Goal: Task Accomplishment & Management: Use online tool/utility

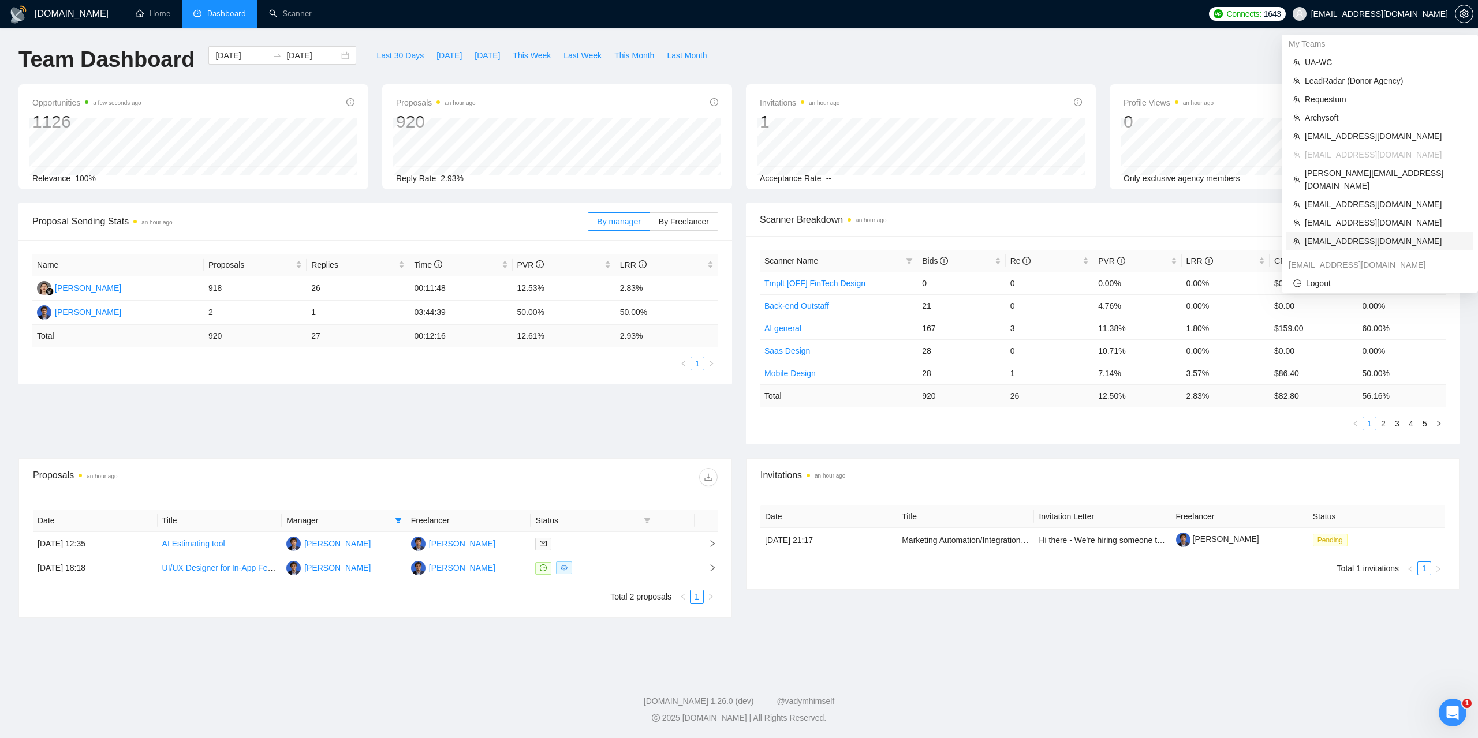
click at [1336, 235] on span "[EMAIL_ADDRESS][DOMAIN_NAME]" at bounding box center [1386, 241] width 162 height 13
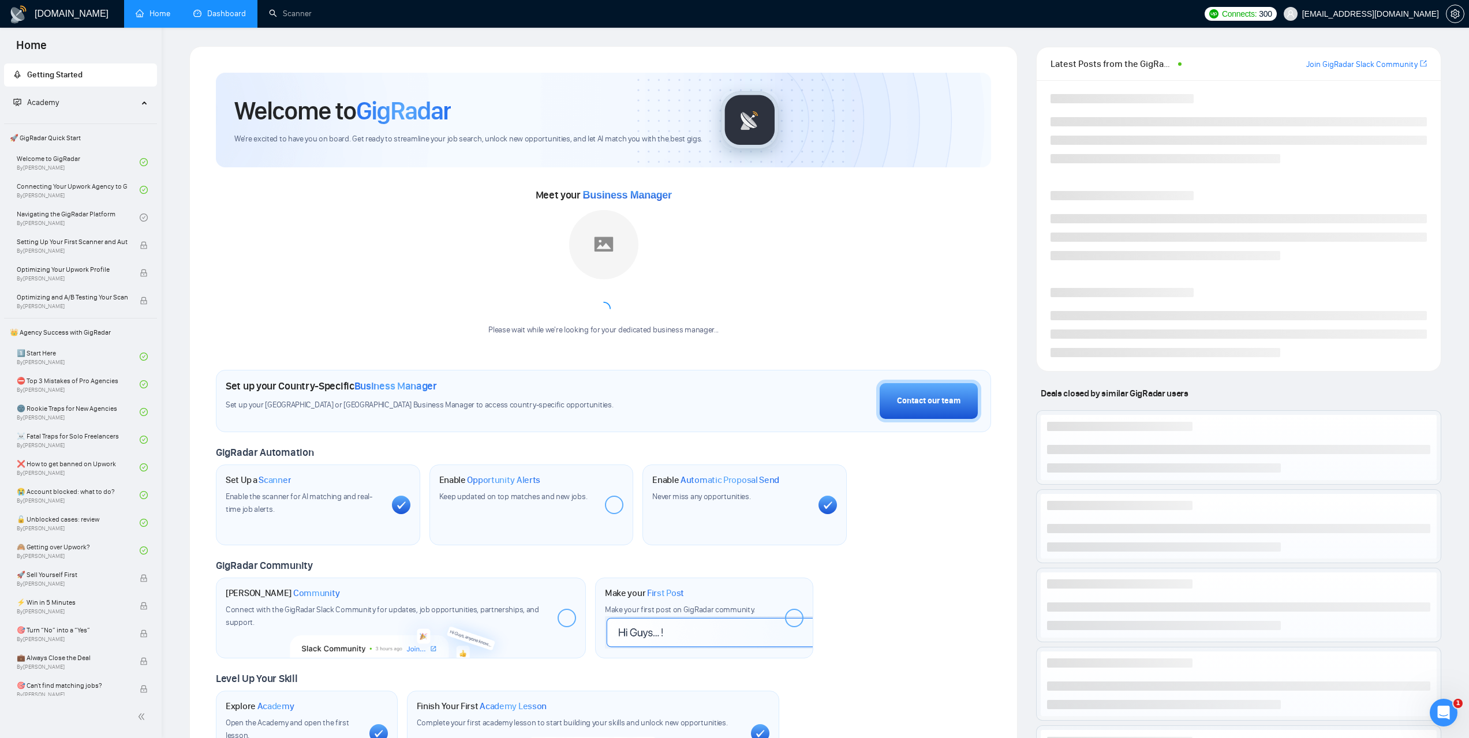
click at [228, 12] on link "Dashboard" at bounding box center [219, 14] width 53 height 10
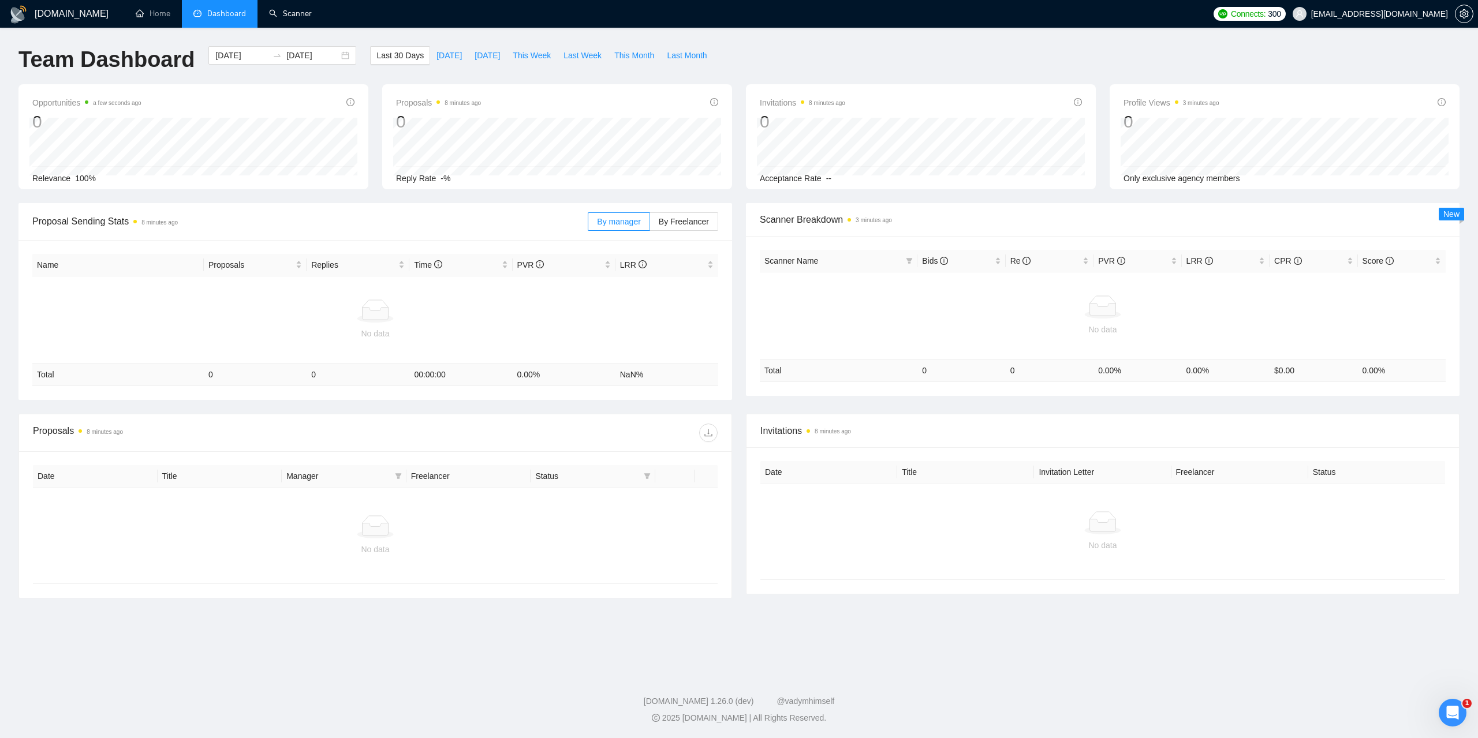
drag, startPoint x: 312, startPoint y: 20, endPoint x: 444, endPoint y: 134, distance: 174.8
click at [311, 18] on link "Scanner" at bounding box center [290, 14] width 43 height 10
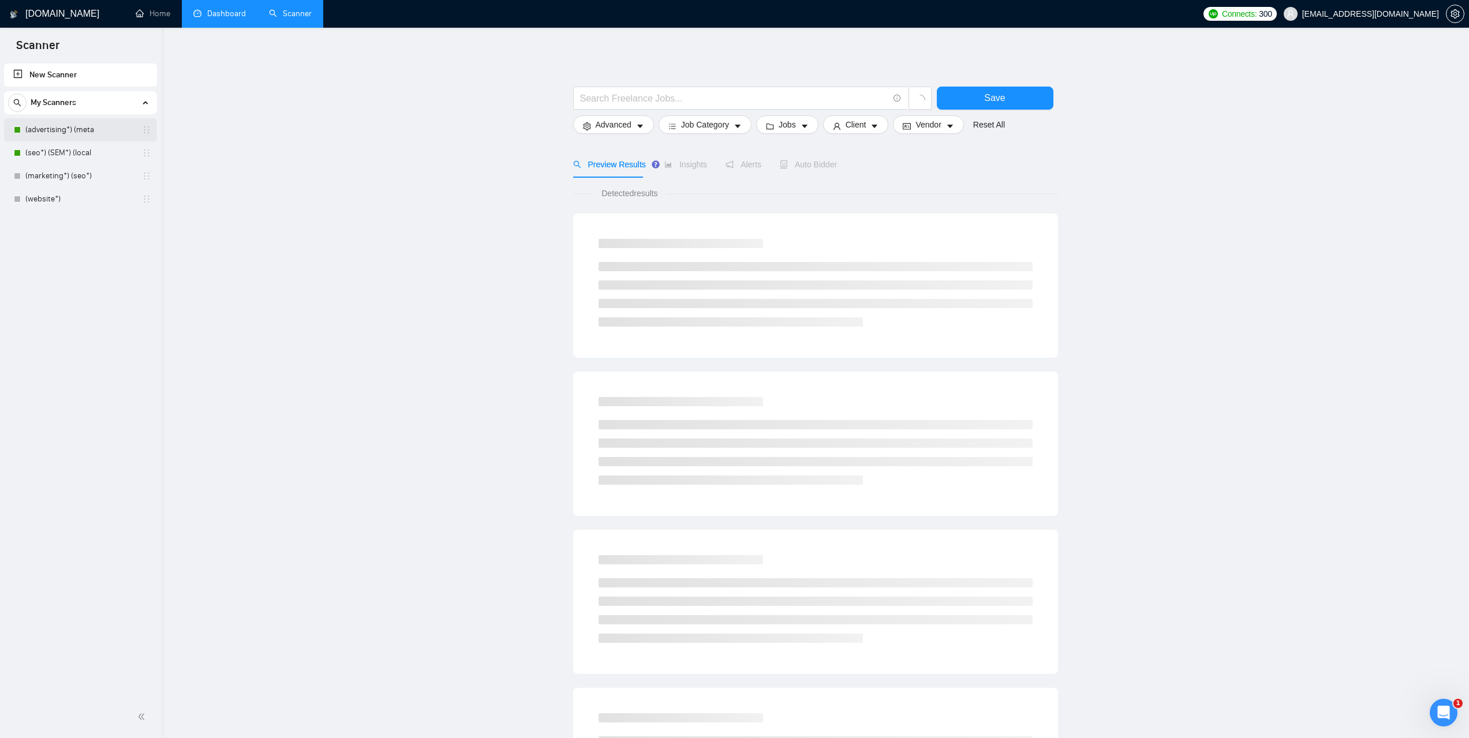
click at [79, 133] on link "(advertising*) (meta" at bounding box center [80, 129] width 110 height 23
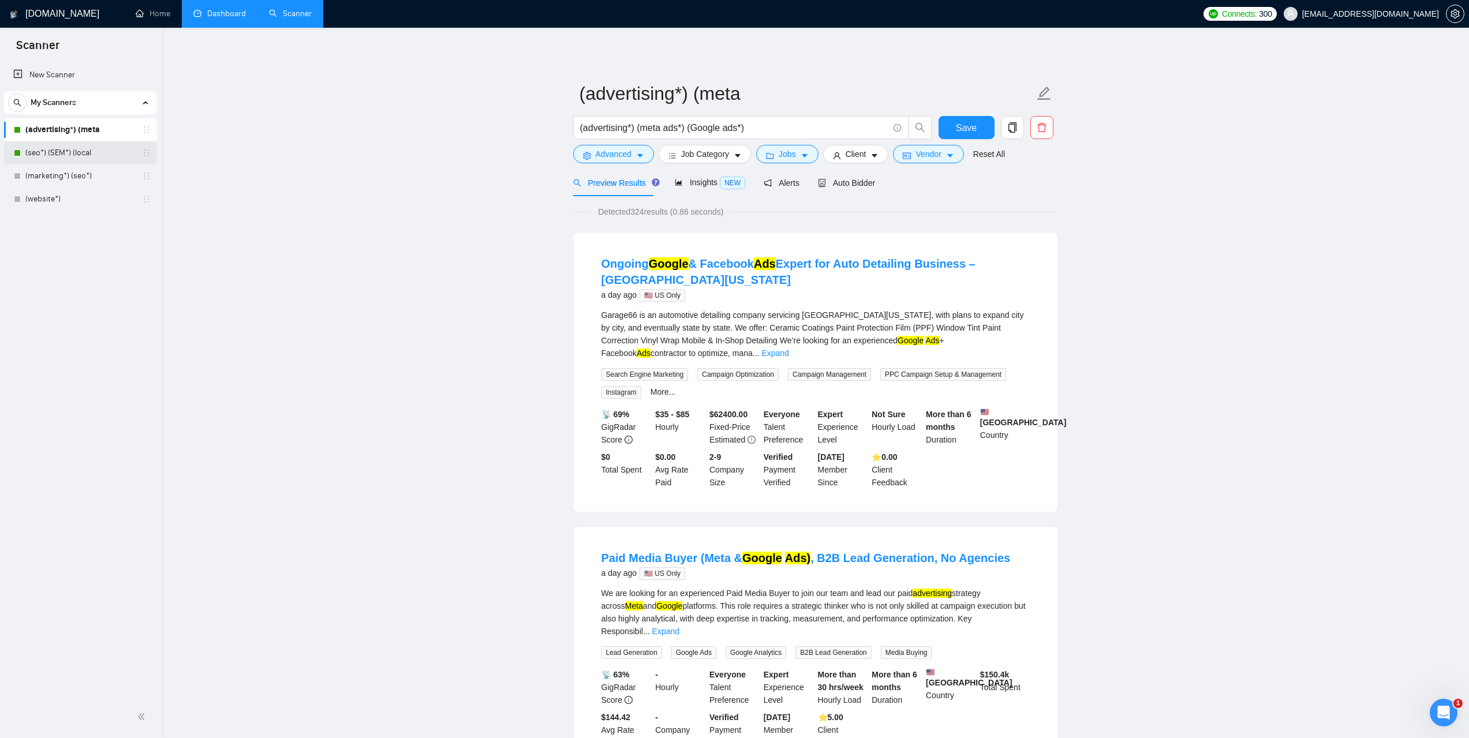
click at [81, 152] on link "(seo*) (SEM*) (local" at bounding box center [80, 152] width 110 height 23
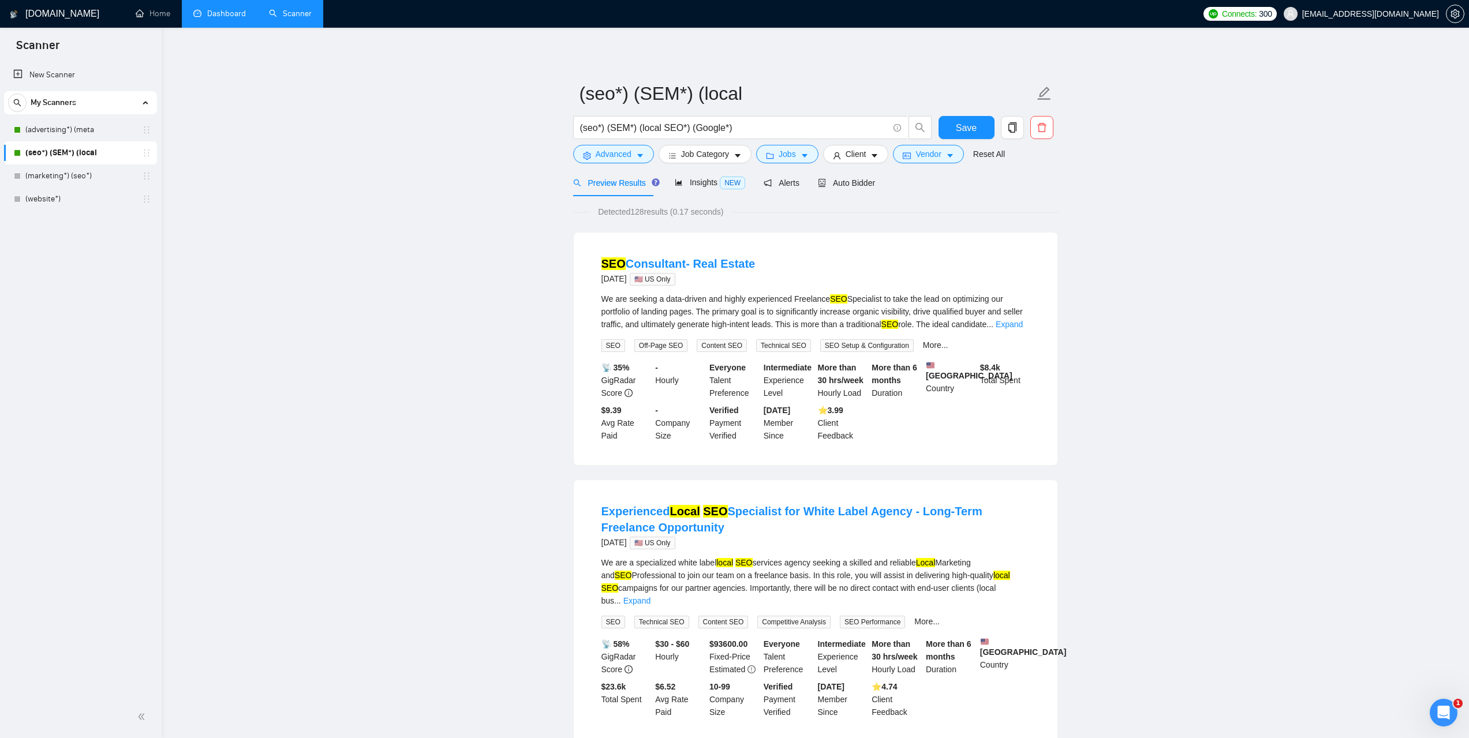
click at [228, 18] on link "Dashboard" at bounding box center [219, 14] width 53 height 10
